Goal: Communication & Community: Participate in discussion

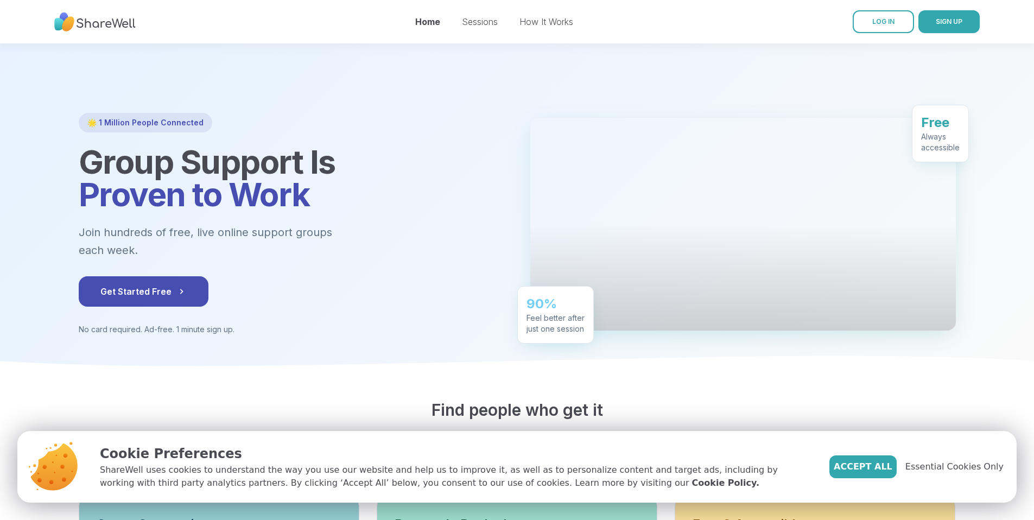
click at [884, 27] on link "LOG IN" at bounding box center [883, 21] width 61 height 23
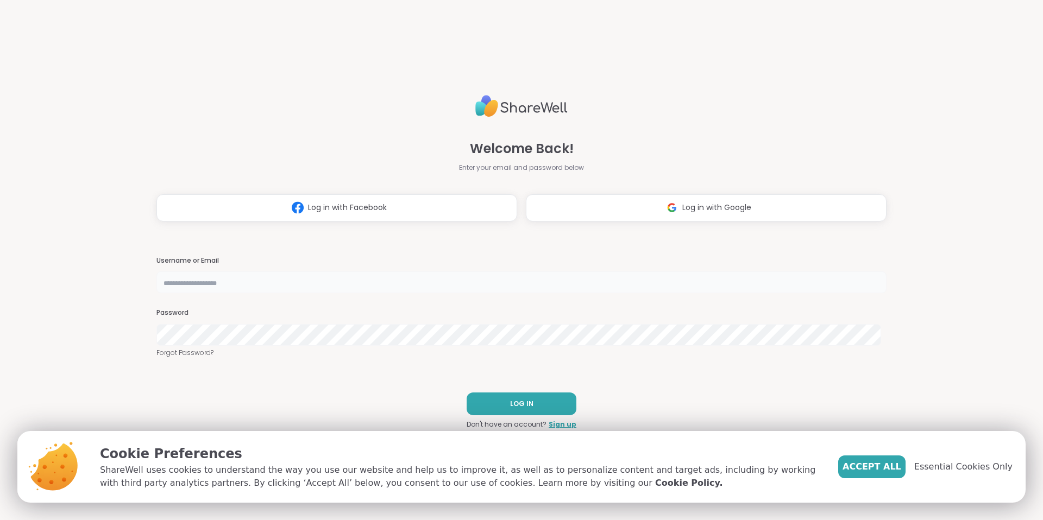
click at [345, 279] on input "text" at bounding box center [521, 283] width 730 height 22
click at [263, 271] on div "Username or Email" at bounding box center [521, 274] width 730 height 37
click at [268, 284] on input "text" at bounding box center [521, 283] width 730 height 22
type input "*"
type input "**********"
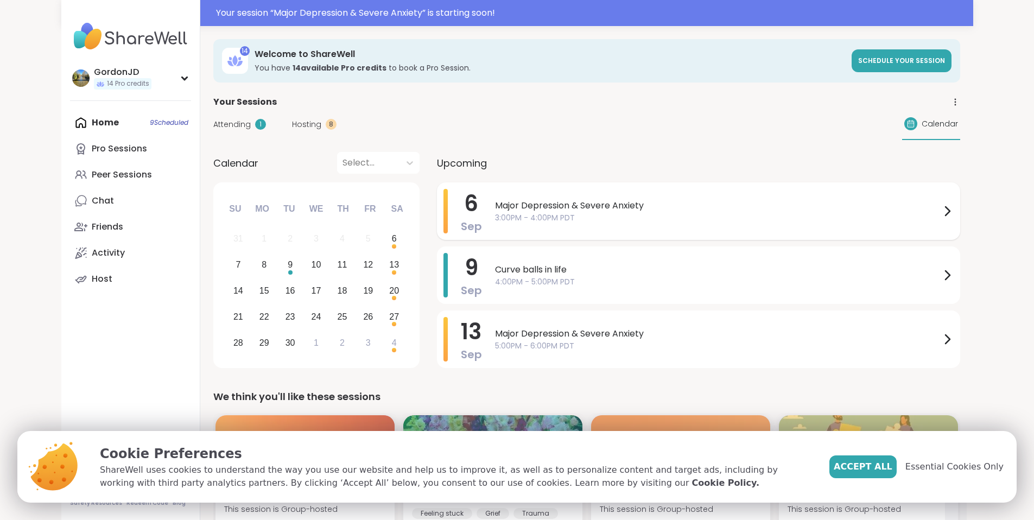
click at [581, 211] on span "Major Depression & Severe Anxiety" at bounding box center [718, 205] width 446 height 13
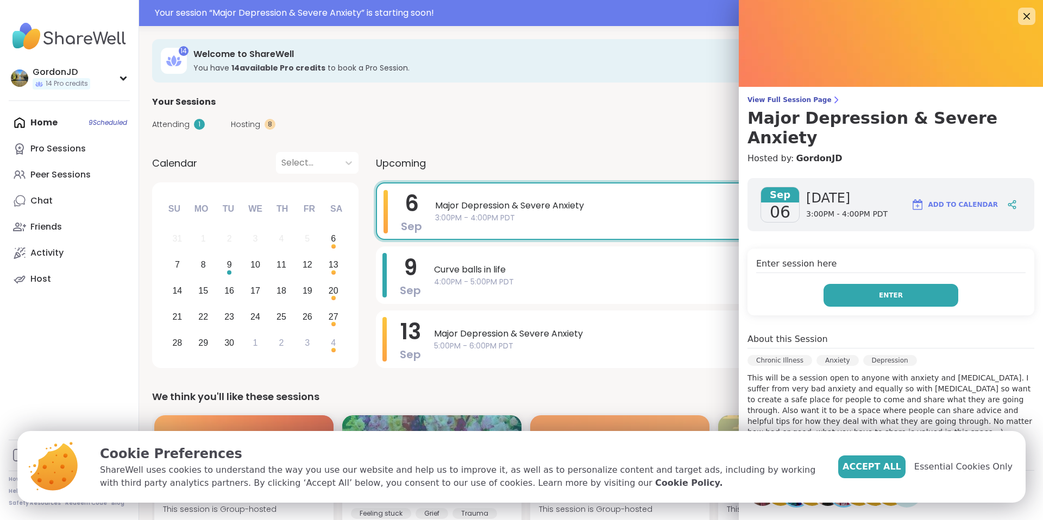
click at [901, 284] on button "Enter" at bounding box center [890, 295] width 135 height 23
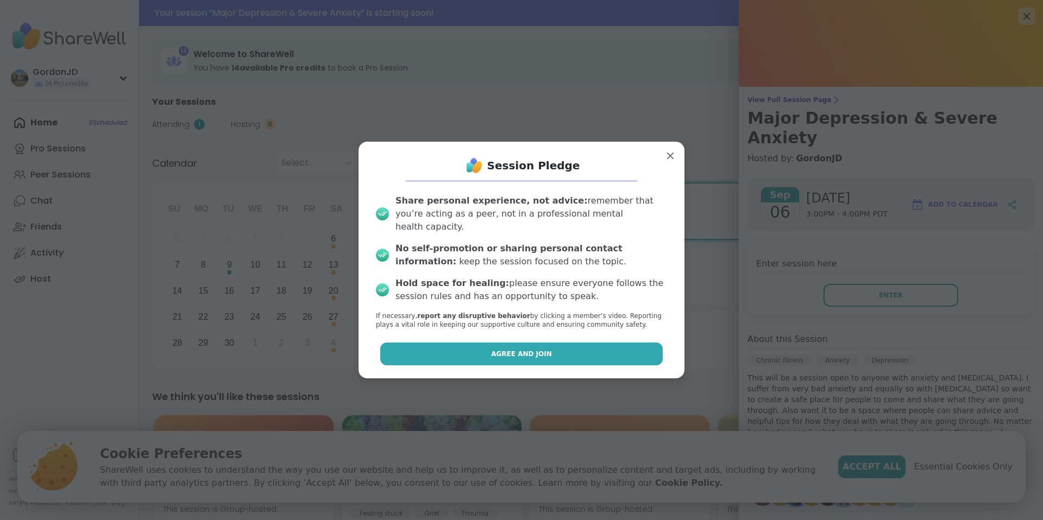
click at [508, 352] on span "Agree and Join" at bounding box center [521, 354] width 61 height 10
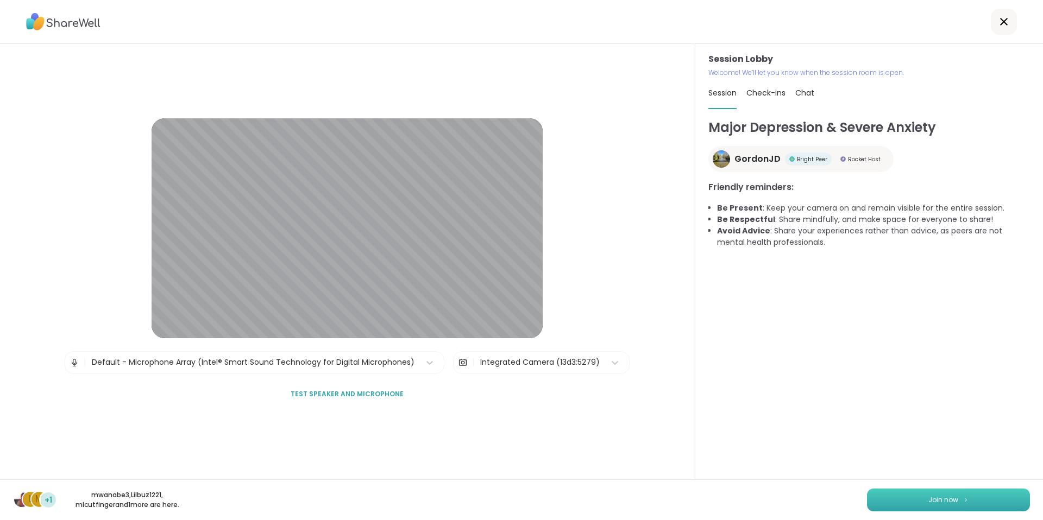
click at [973, 499] on button "Join now" at bounding box center [948, 500] width 163 height 23
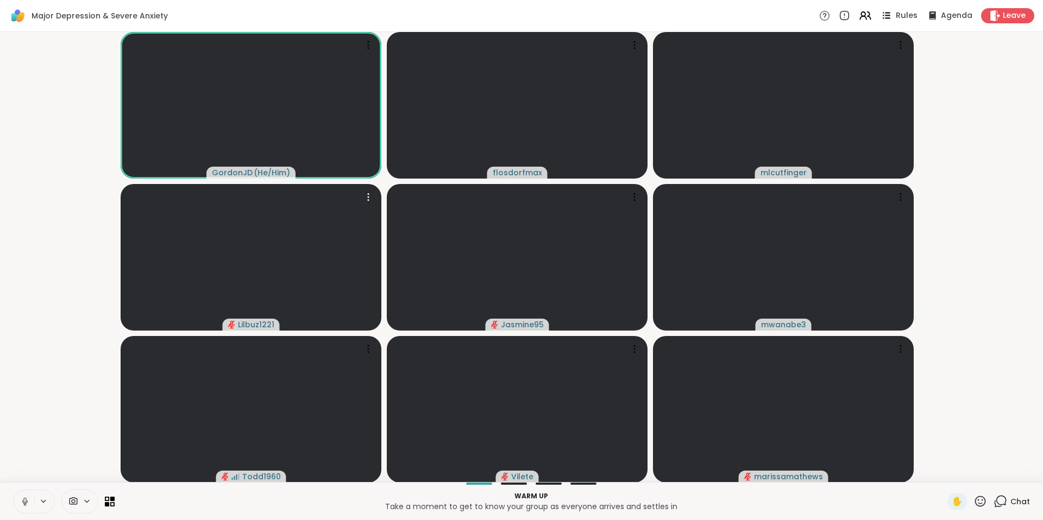
click at [888, 15] on div "Rules" at bounding box center [898, 16] width 38 height 14
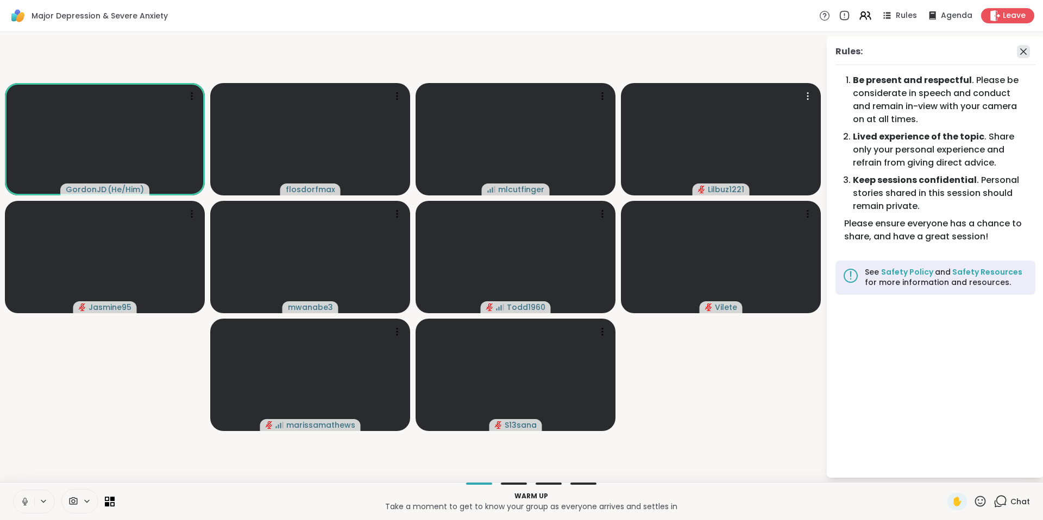
click at [1026, 49] on icon at bounding box center [1023, 51] width 13 height 13
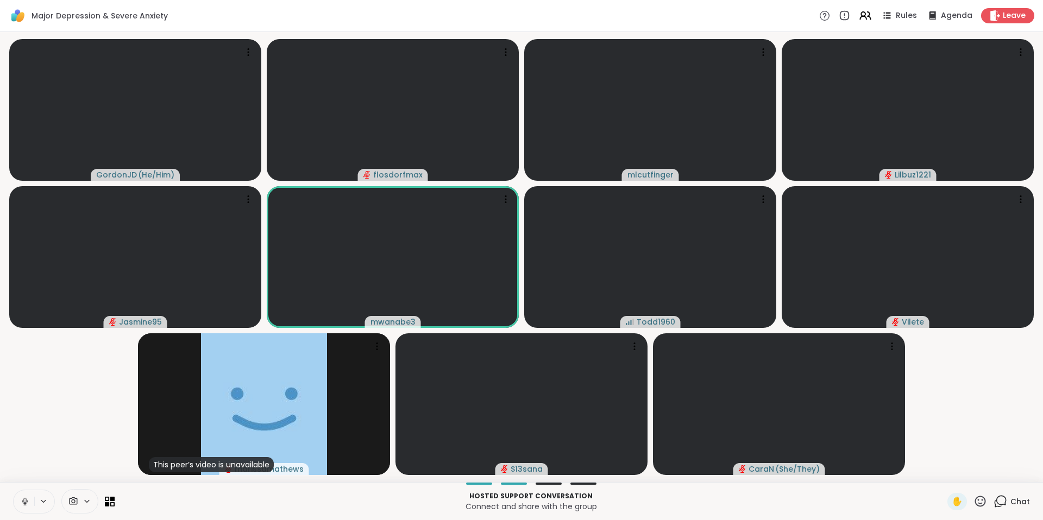
click at [1034, 180] on html "Major [MEDICAL_DATA] & Severe Anxiety Rules Agenda Leave GordonJD ( He/Him ) fl…" at bounding box center [521, 260] width 1043 height 520
